Goal: Task Accomplishment & Management: Use online tool/utility

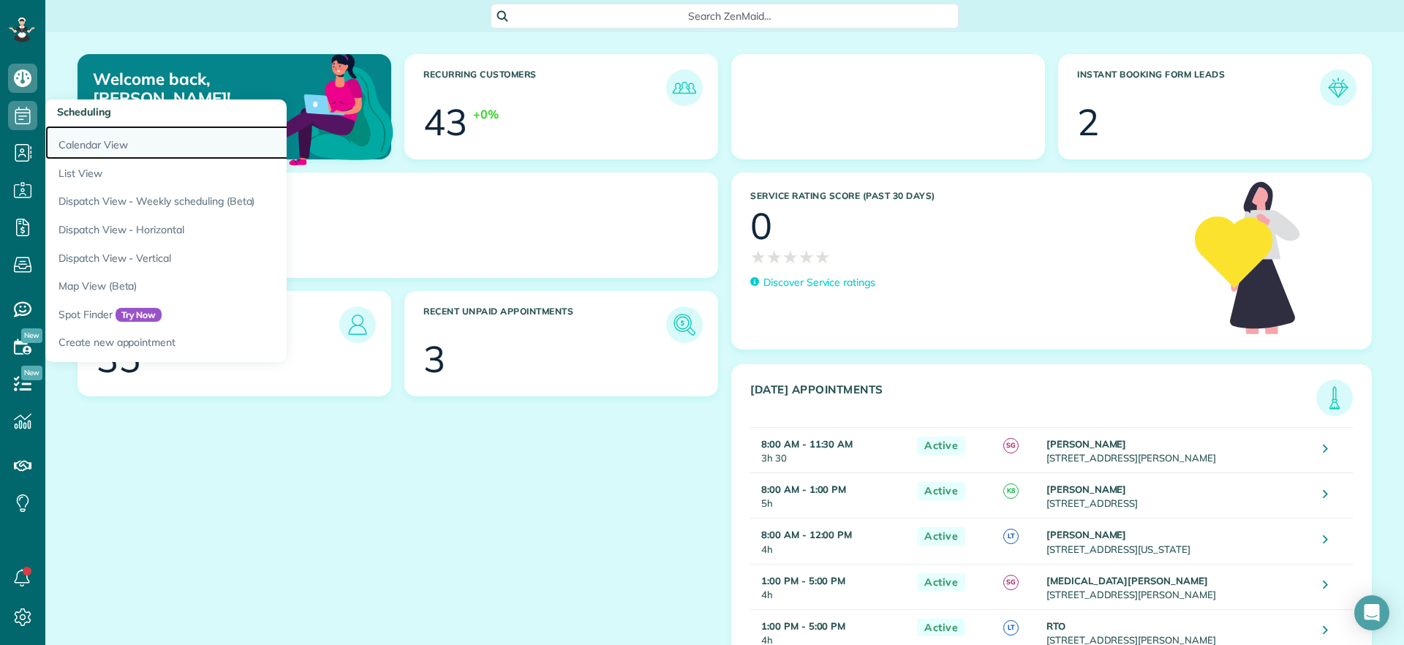
click at [88, 145] on link "Calendar View" at bounding box center [228, 143] width 366 height 34
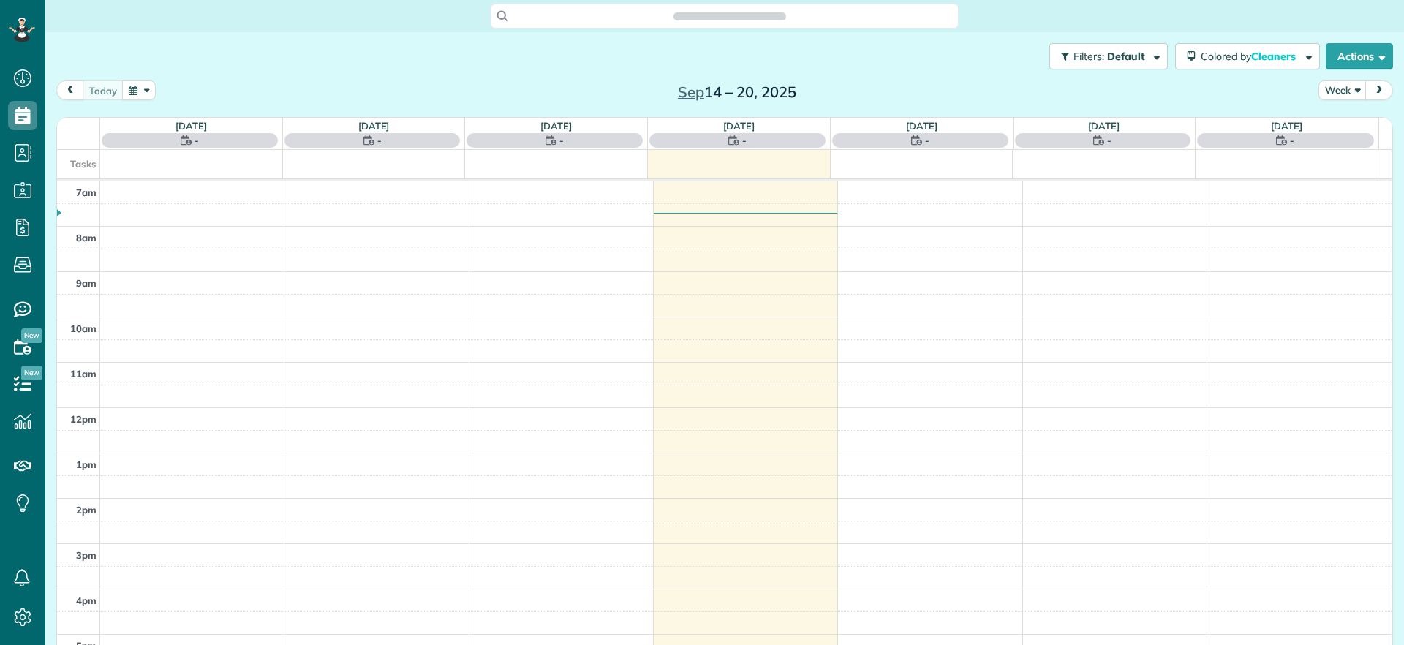
scroll to position [7, 7]
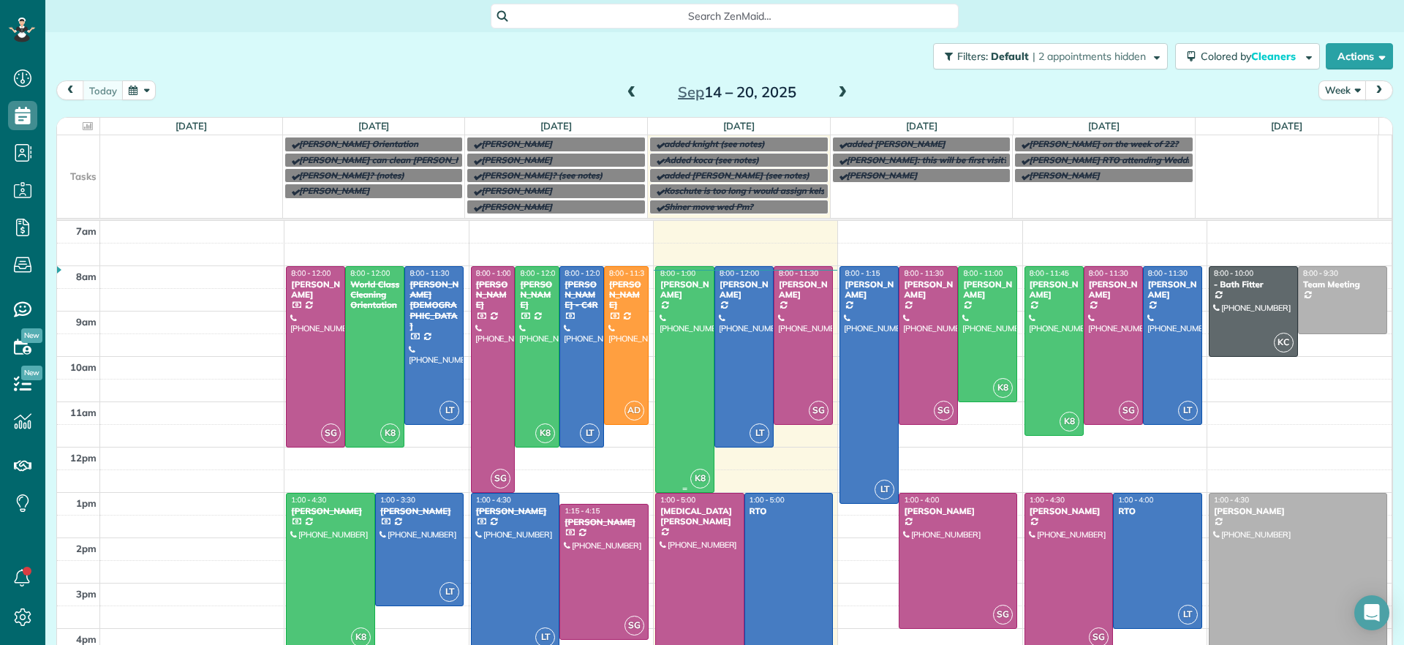
click at [656, 366] on div at bounding box center [685, 379] width 58 height 225
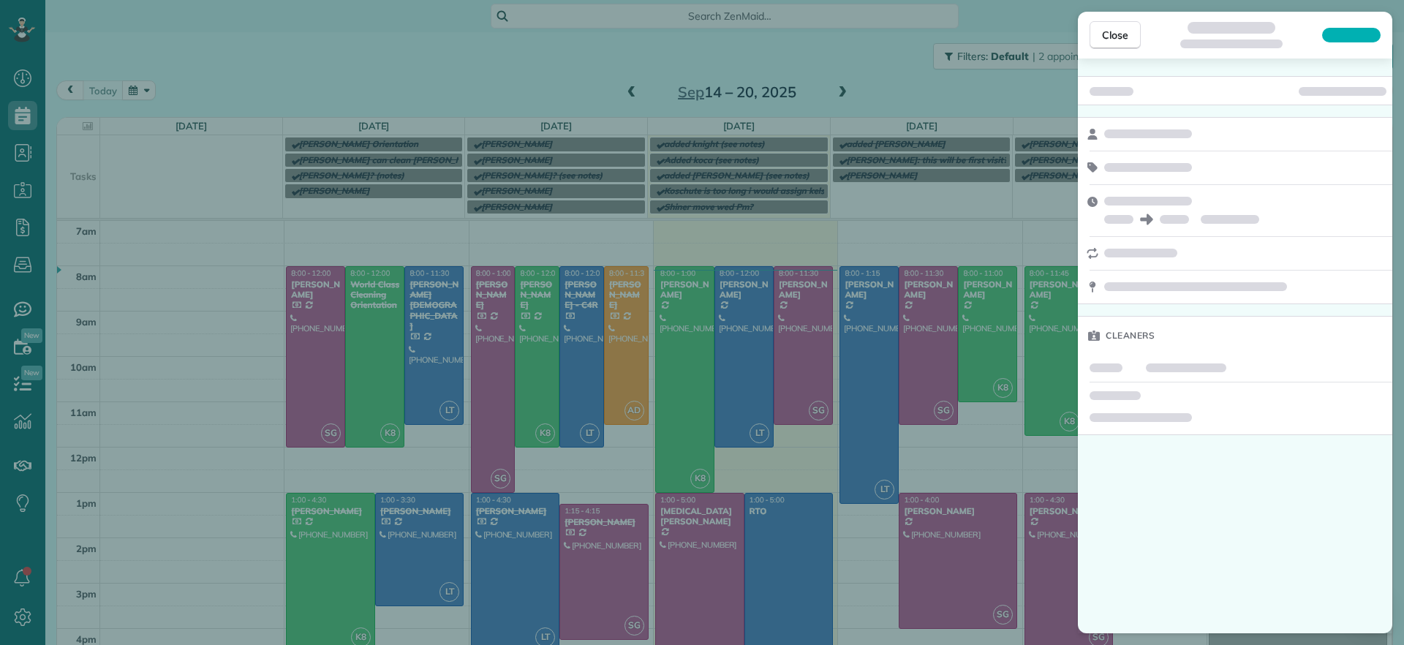
click at [897, 86] on div "Close Cleaners" at bounding box center [702, 322] width 1404 height 645
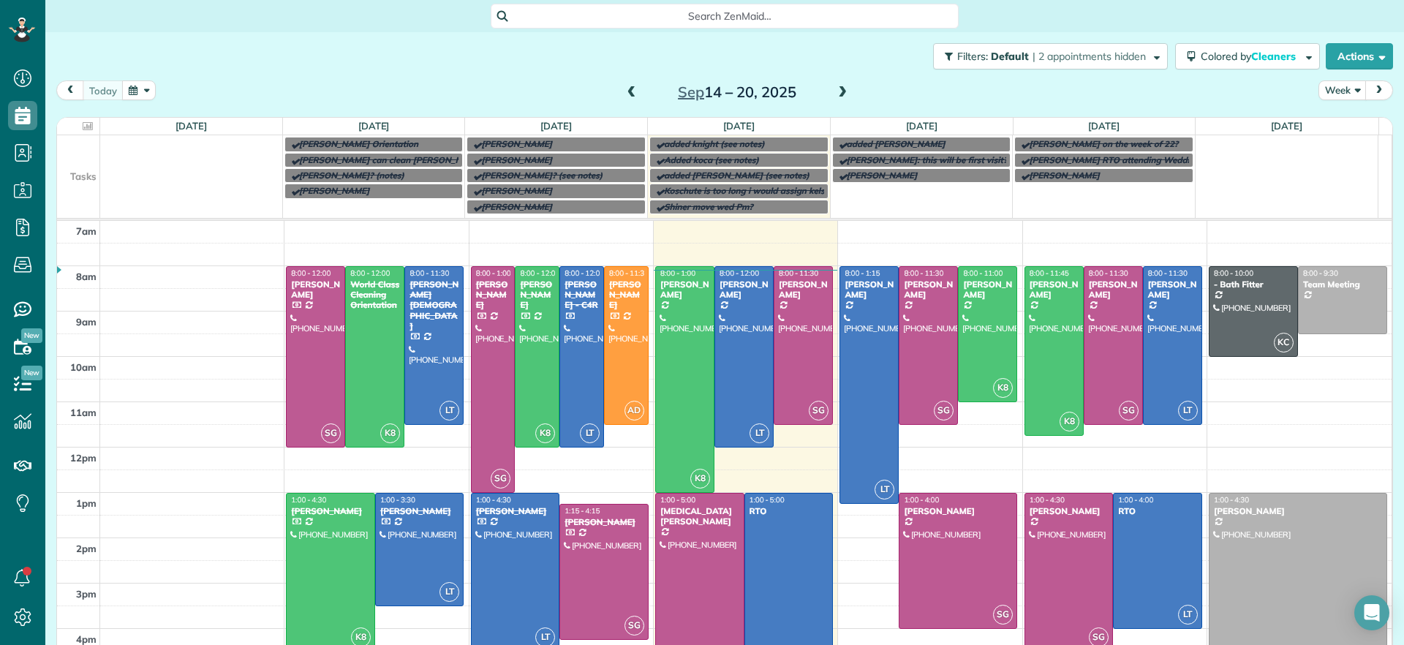
click at [834, 86] on span at bounding box center [842, 92] width 16 height 13
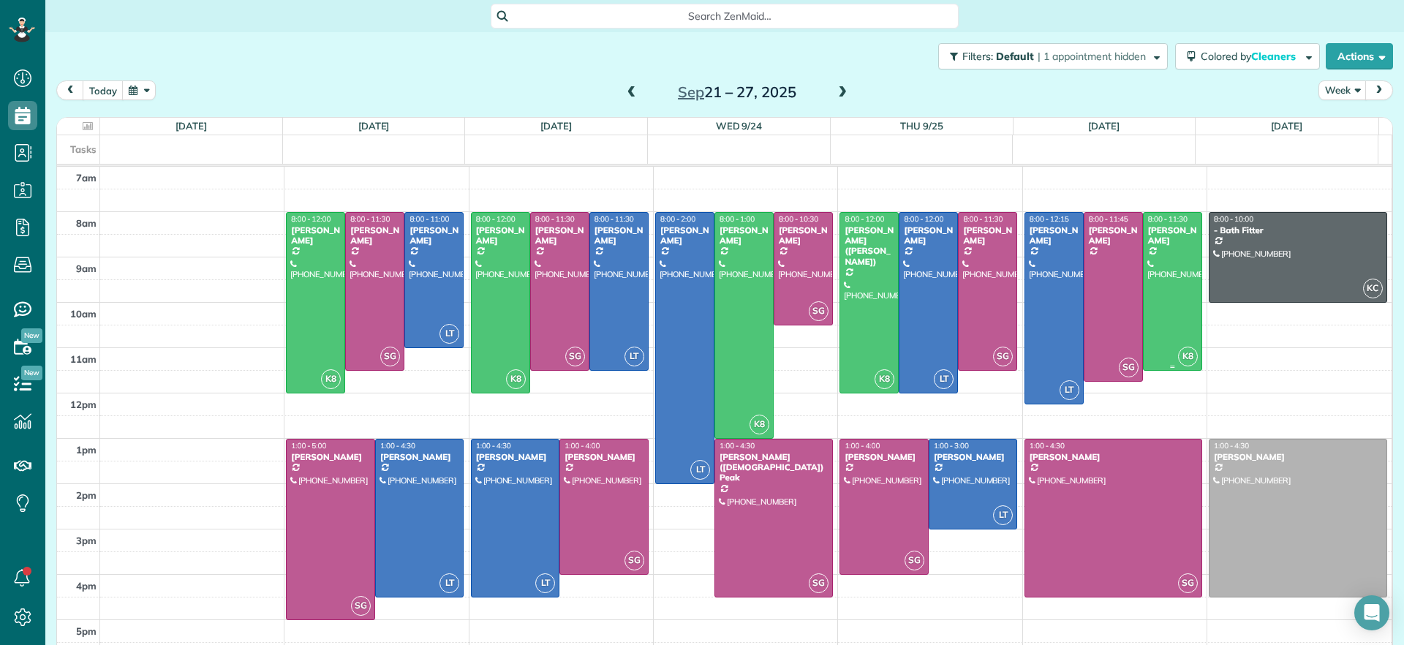
click at [1152, 317] on div at bounding box center [1173, 291] width 58 height 157
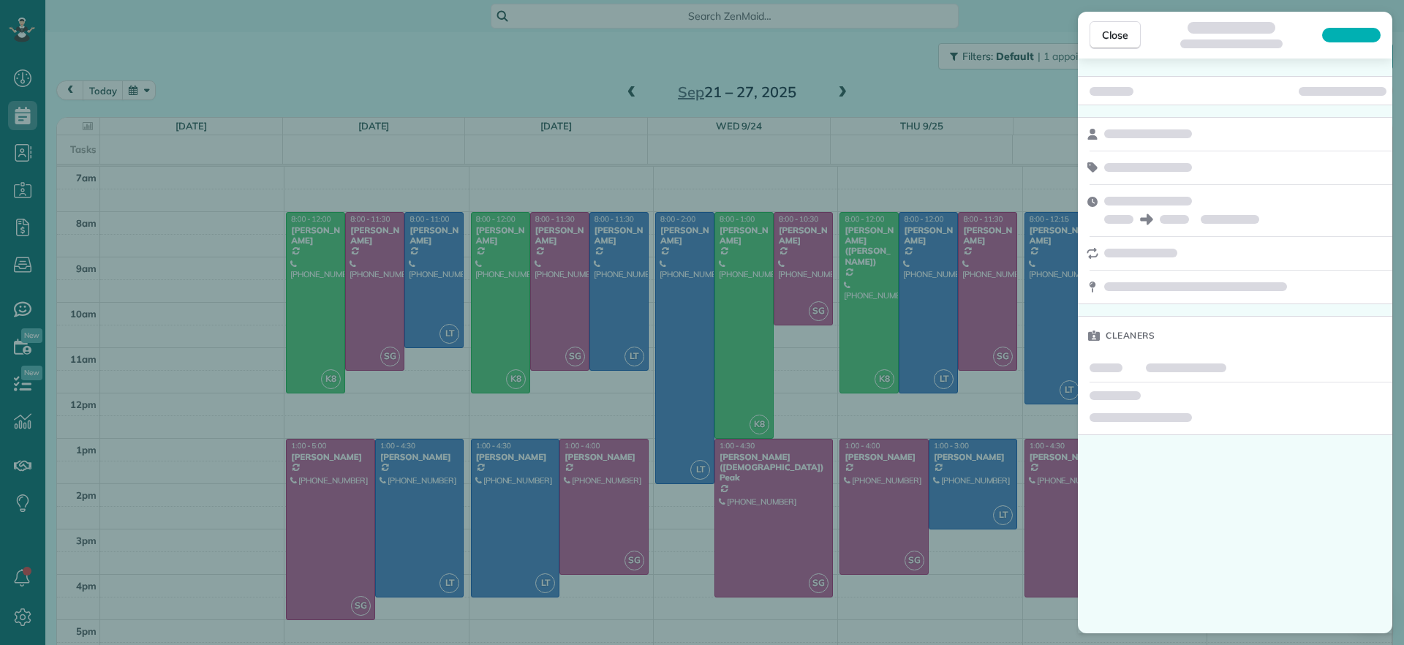
click at [1105, 52] on div "Close" at bounding box center [1235, 35] width 314 height 47
click at [1102, 45] on button "Close" at bounding box center [1115, 35] width 51 height 28
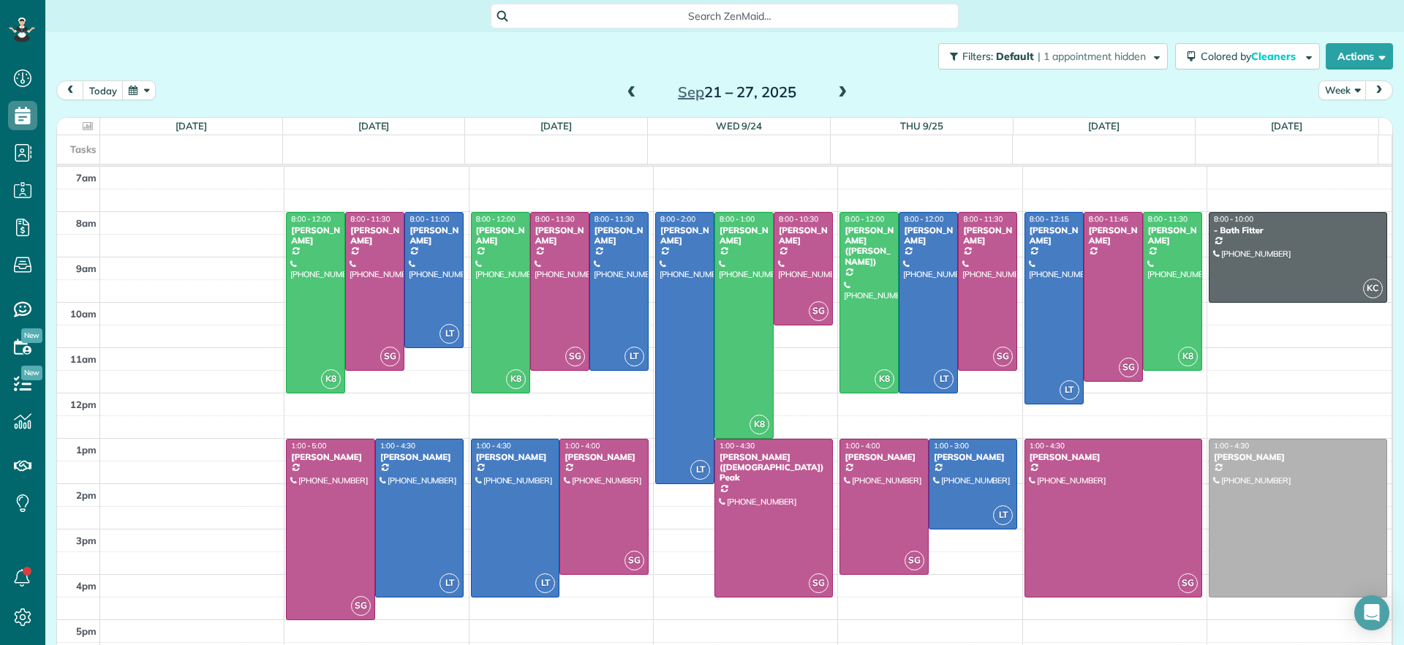
click at [632, 93] on span at bounding box center [632, 92] width 16 height 13
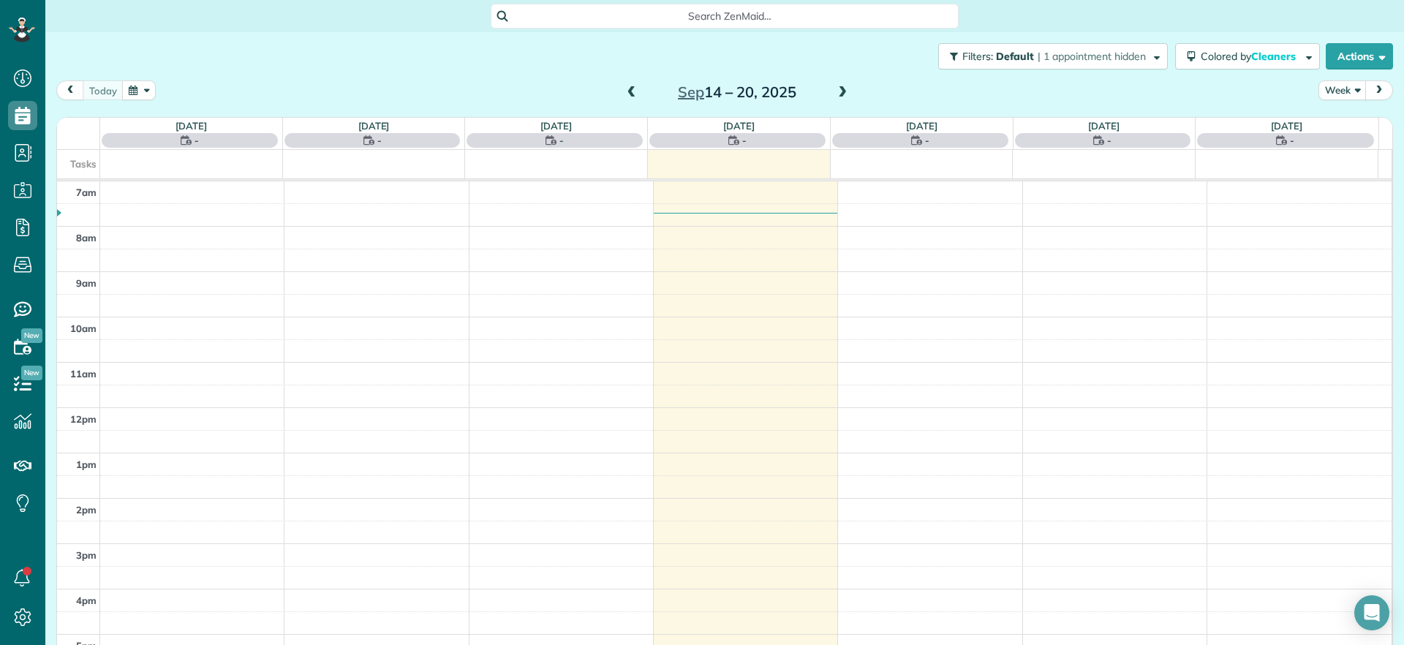
click at [836, 94] on span at bounding box center [842, 92] width 16 height 13
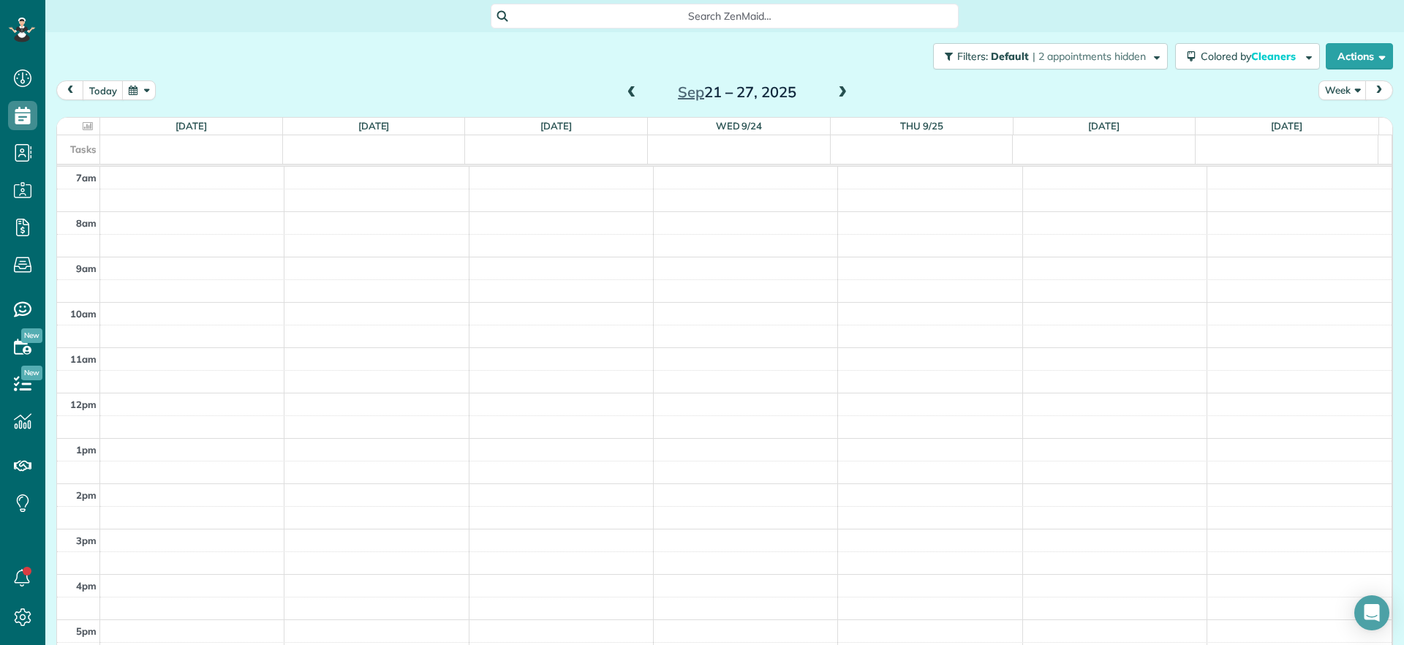
click at [625, 97] on span at bounding box center [632, 92] width 16 height 13
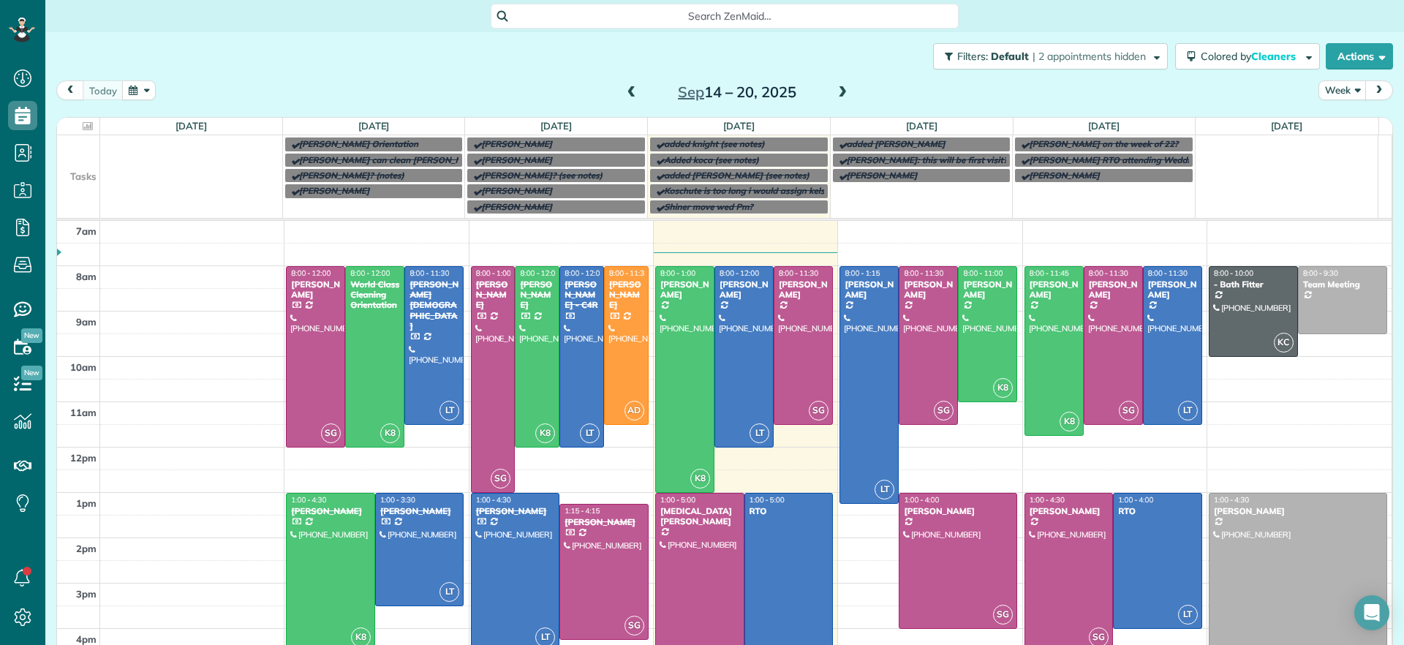
click at [837, 90] on span at bounding box center [842, 92] width 16 height 13
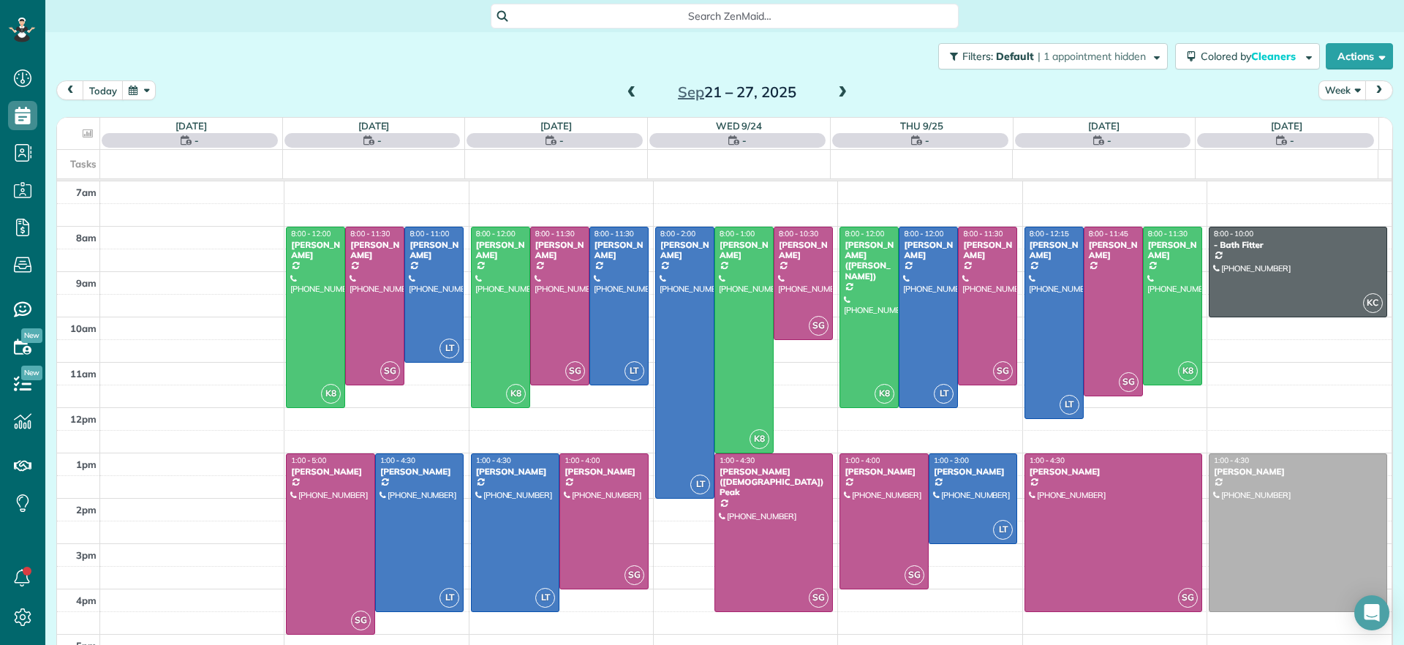
click at [834, 94] on span at bounding box center [842, 92] width 16 height 13
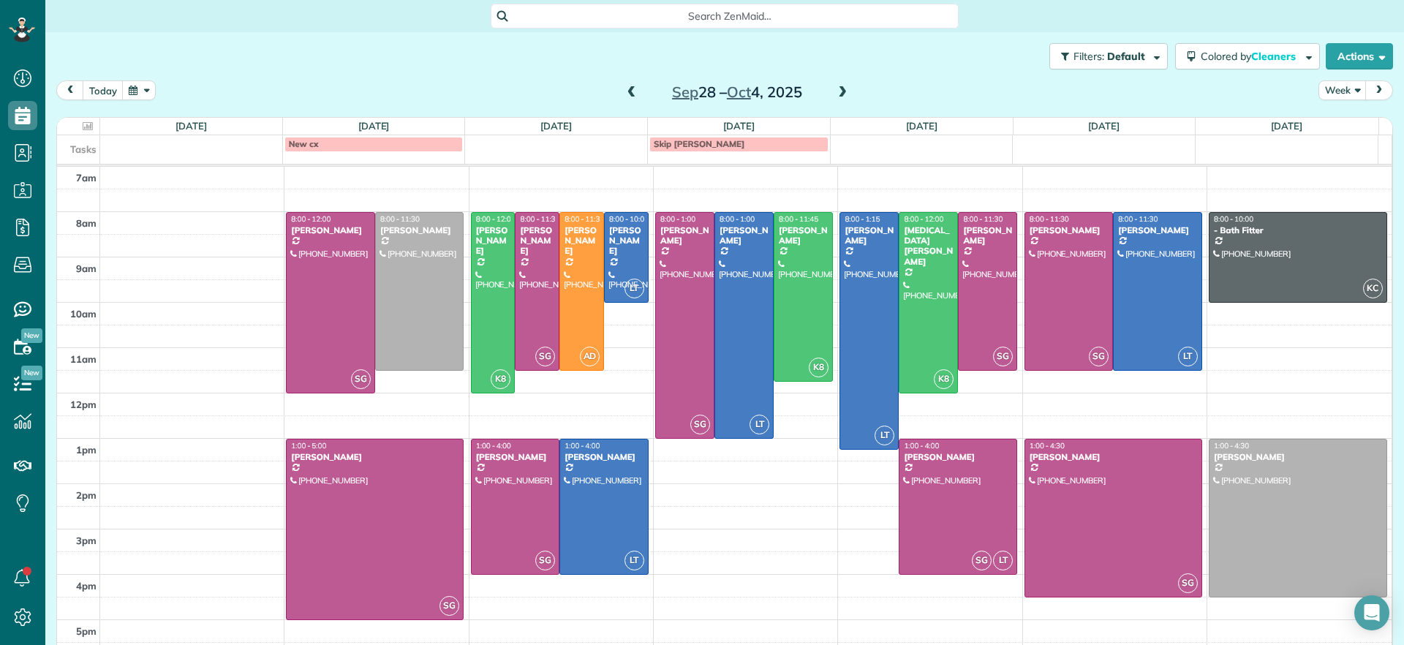
click at [624, 99] on span at bounding box center [632, 93] width 16 height 22
